Goal: Navigation & Orientation: Find specific page/section

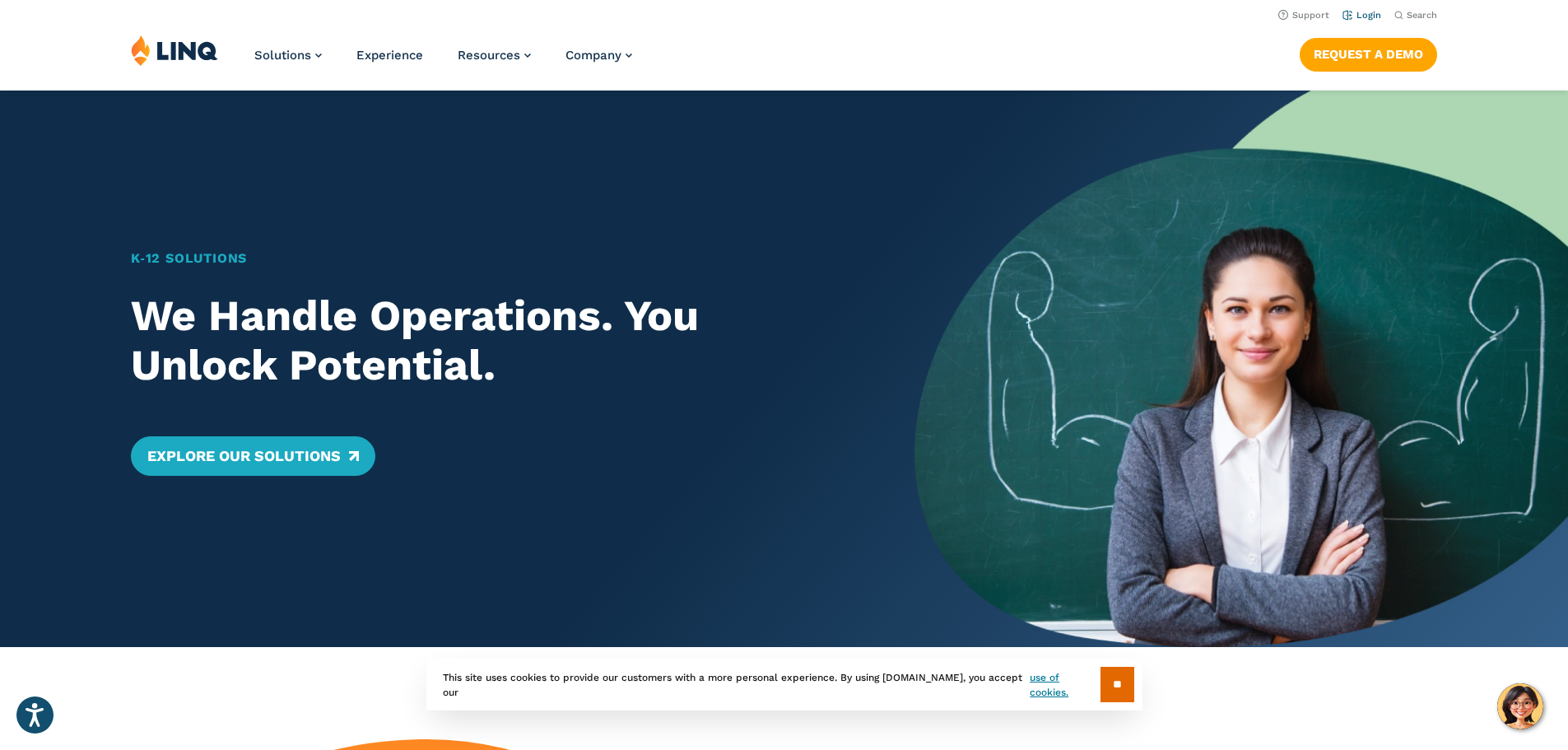
click at [1358, 14] on link "Login" at bounding box center [1362, 15] width 39 height 10
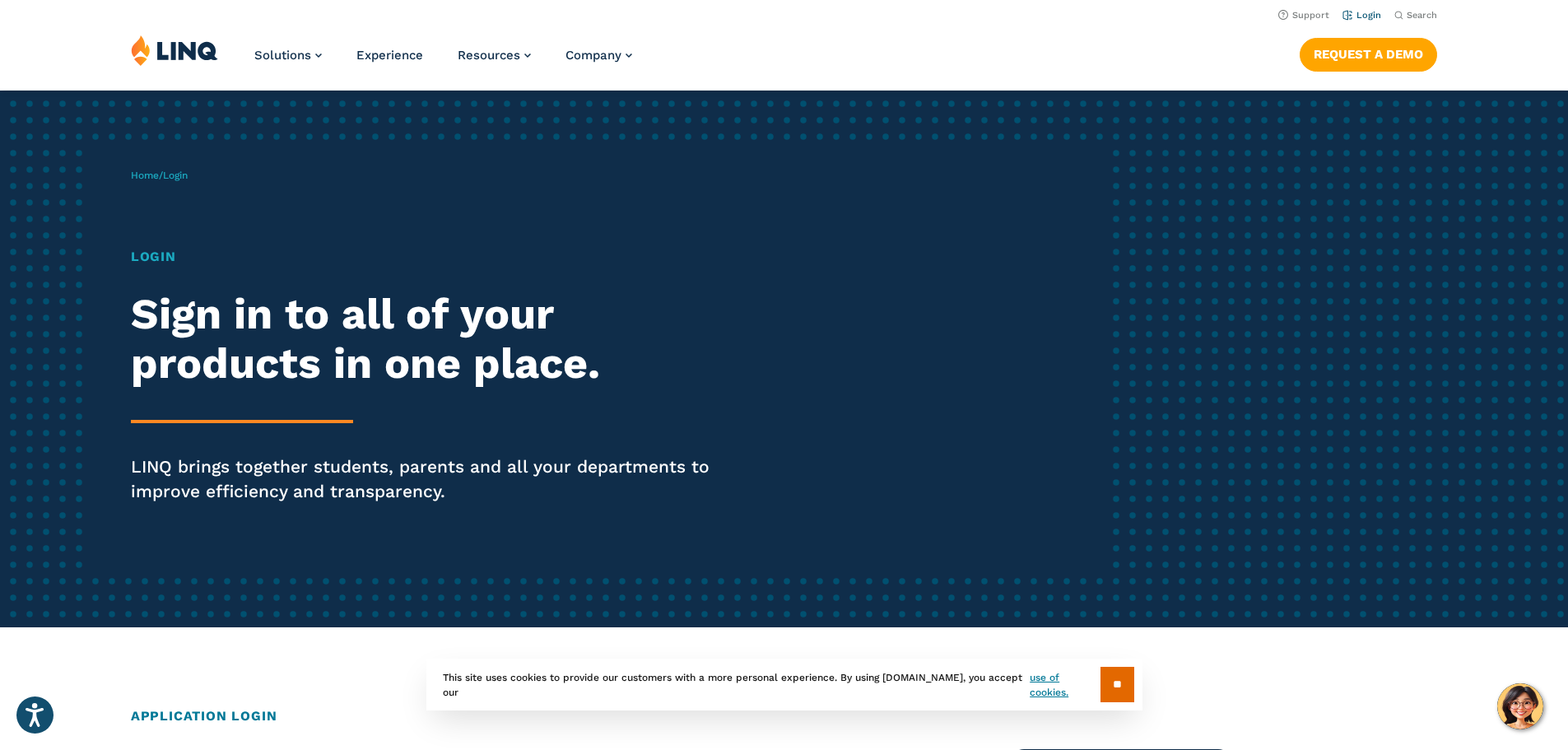
click at [1357, 13] on link "Login" at bounding box center [1362, 15] width 39 height 10
click at [169, 48] on img at bounding box center [174, 50] width 88 height 32
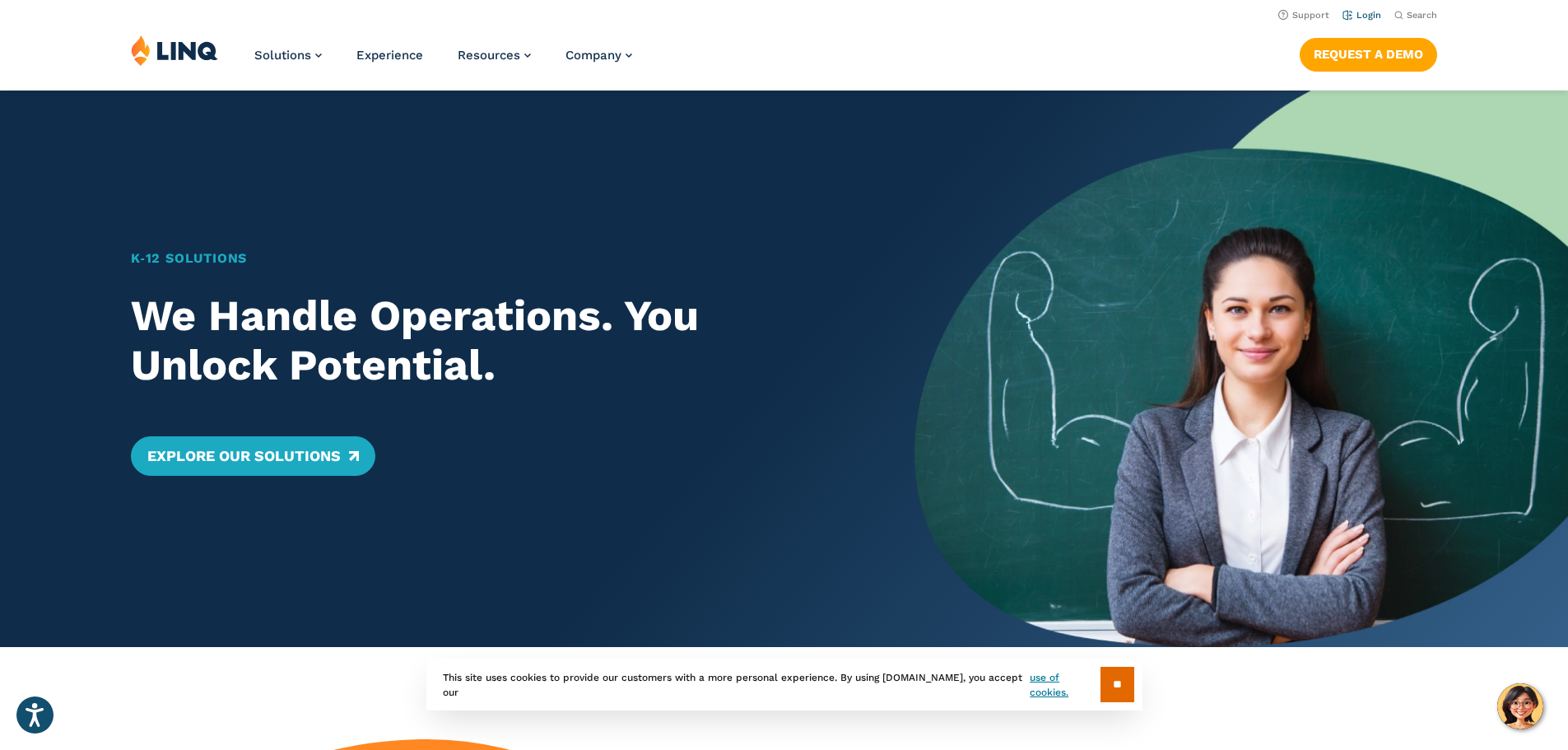
click at [1343, 16] on link "Login" at bounding box center [1362, 15] width 39 height 10
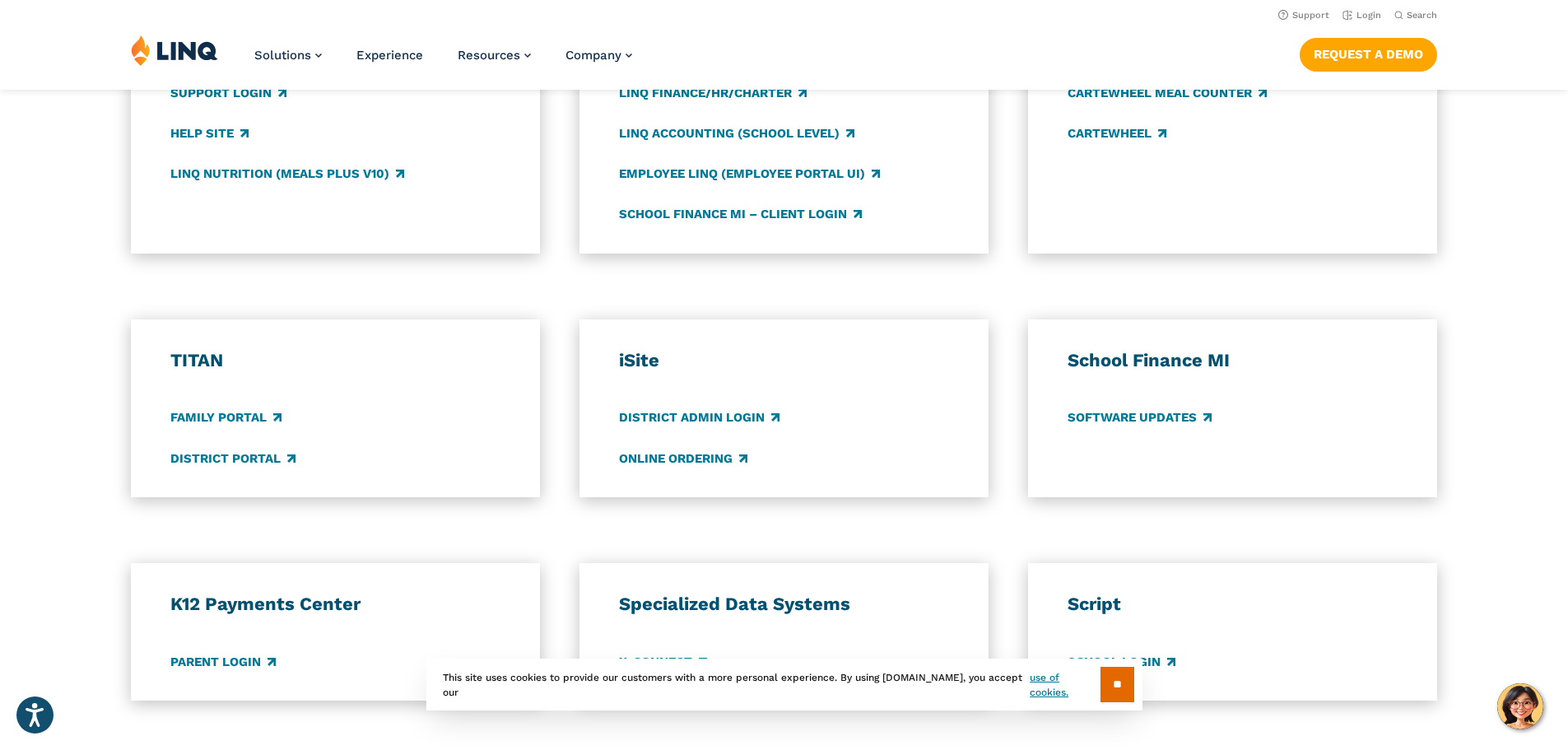
scroll to position [988, 0]
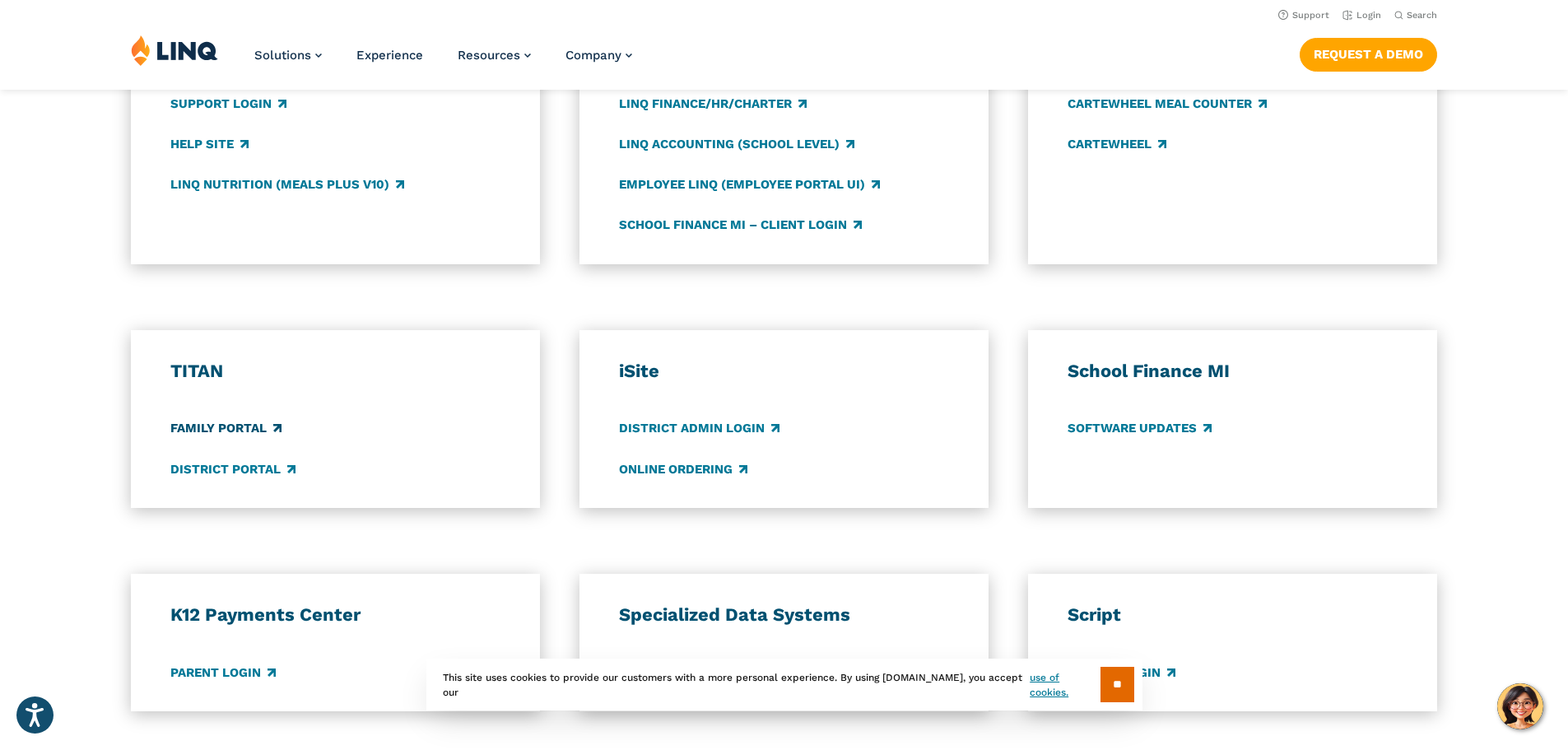
click at [217, 420] on link "Family Portal" at bounding box center [225, 429] width 111 height 18
